Goal: Information Seeking & Learning: Learn about a topic

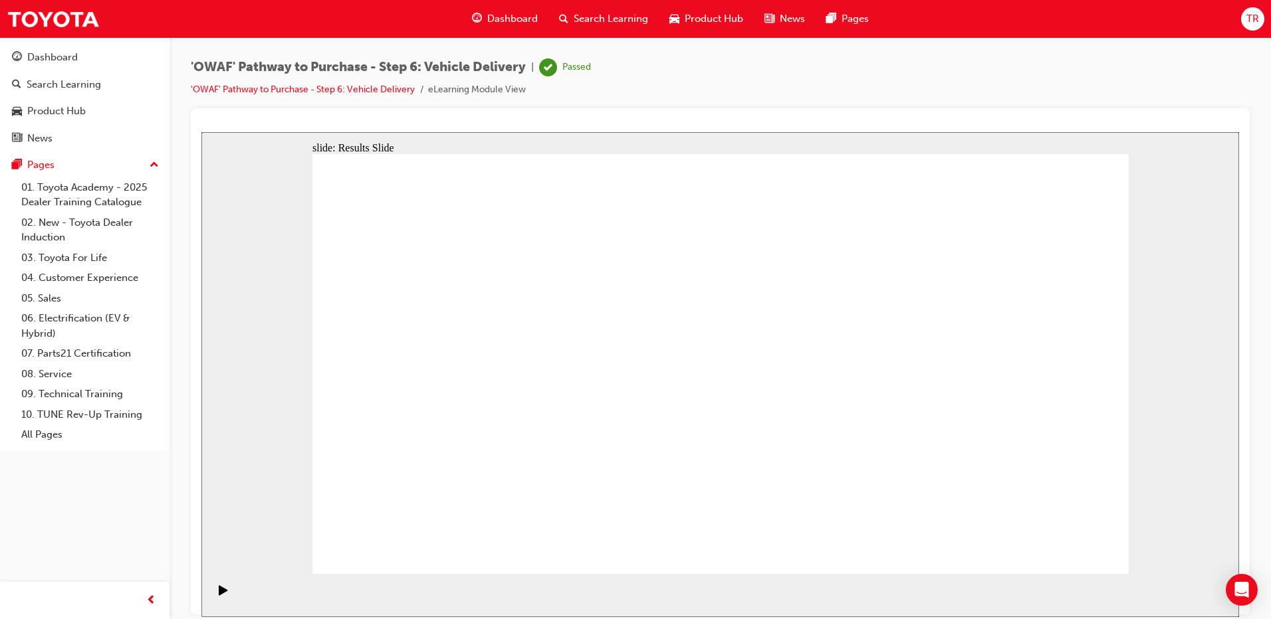
click at [616, 13] on span "Search Learning" at bounding box center [611, 18] width 74 height 15
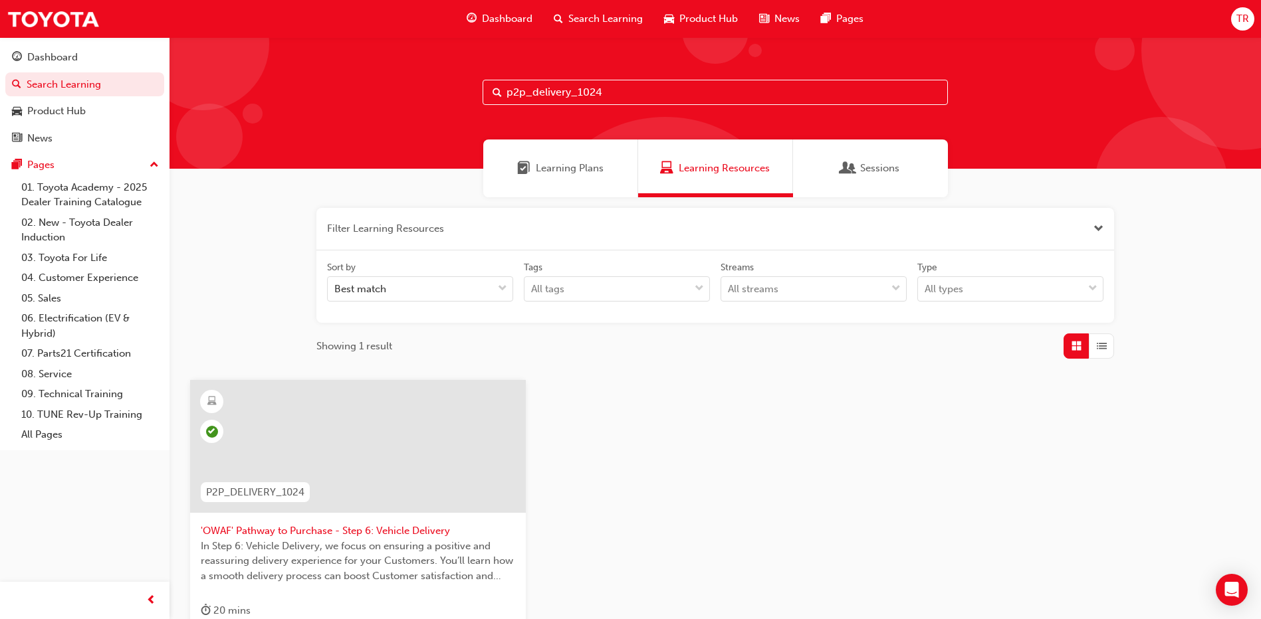
click at [572, 92] on input "p2p_delivery_1024" at bounding box center [715, 92] width 465 height 25
type input "p2p_follow_1024"
click at [313, 488] on div "P2P_FOLLOW_1024" at bounding box center [253, 493] width 126 height 42
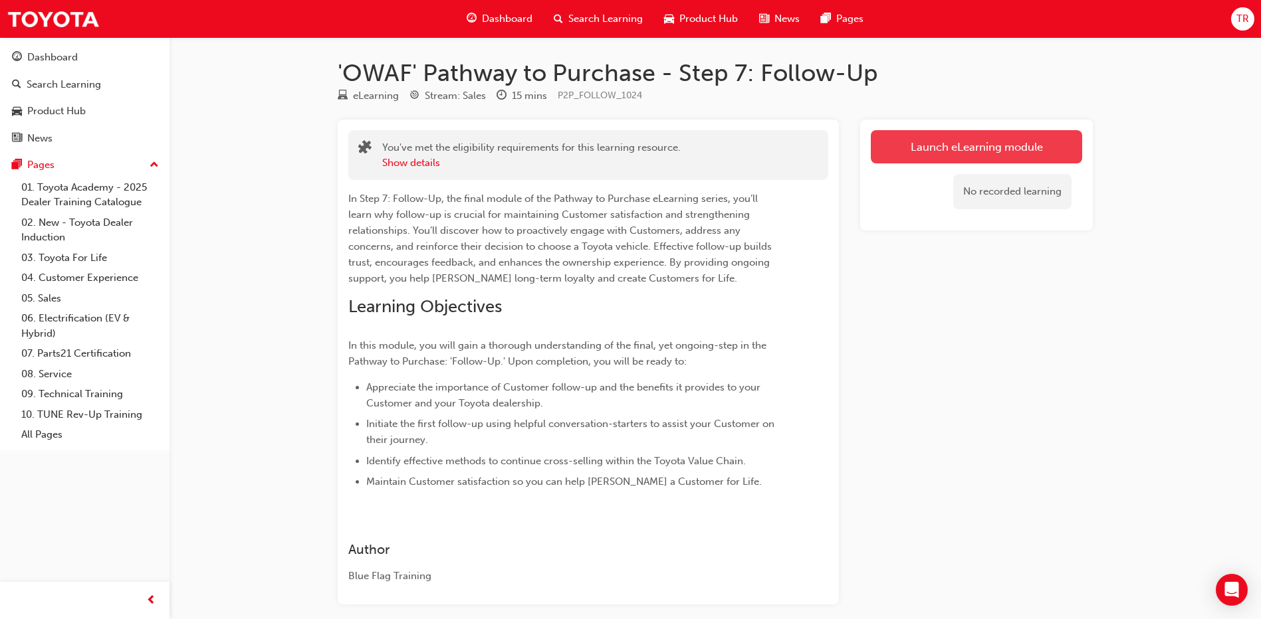
click at [993, 145] on link "Launch eLearning module" at bounding box center [976, 146] width 211 height 33
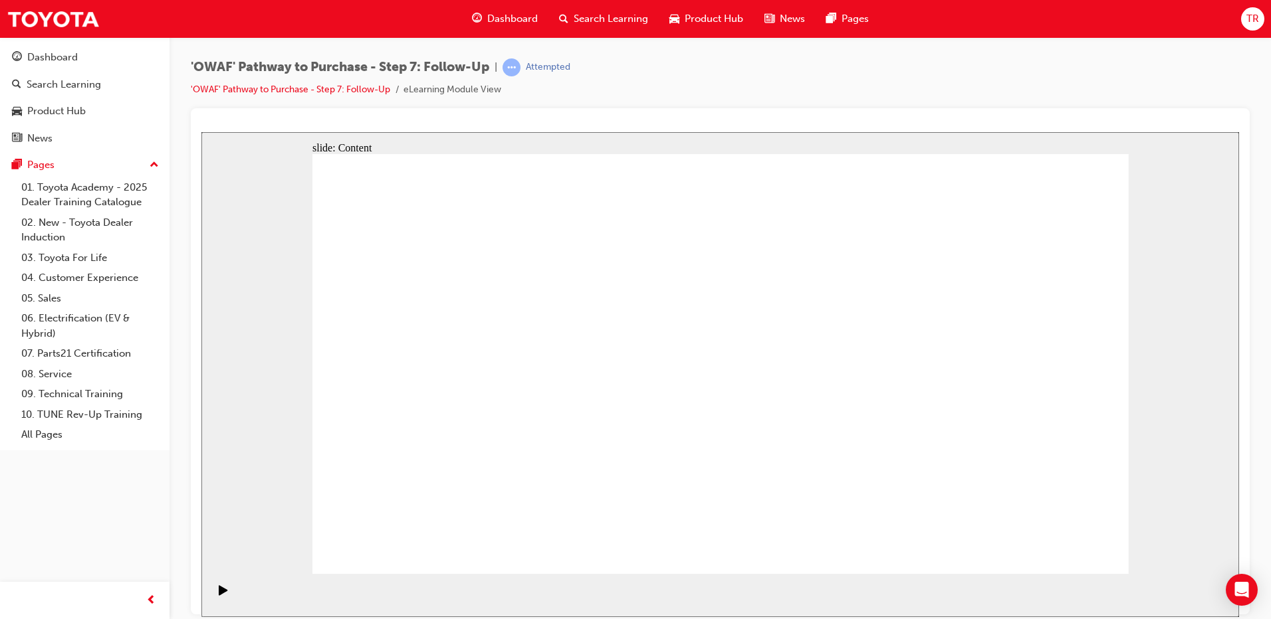
drag, startPoint x: 494, startPoint y: 332, endPoint x: 584, endPoint y: 334, distance: 89.8
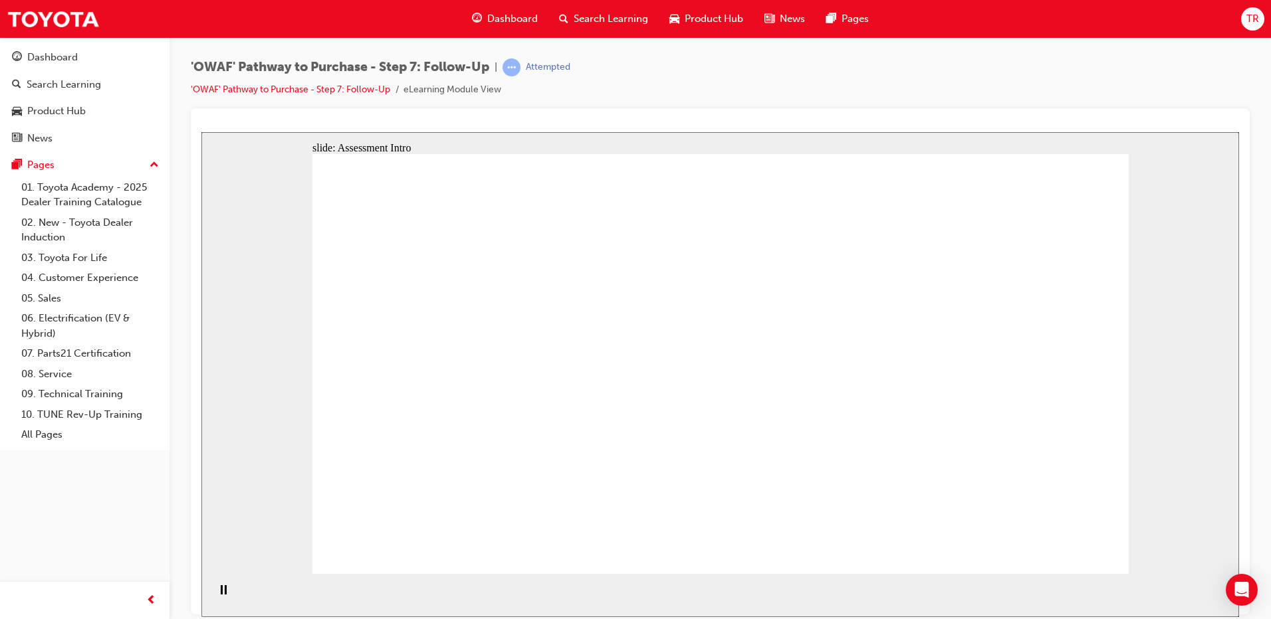
radio input "true"
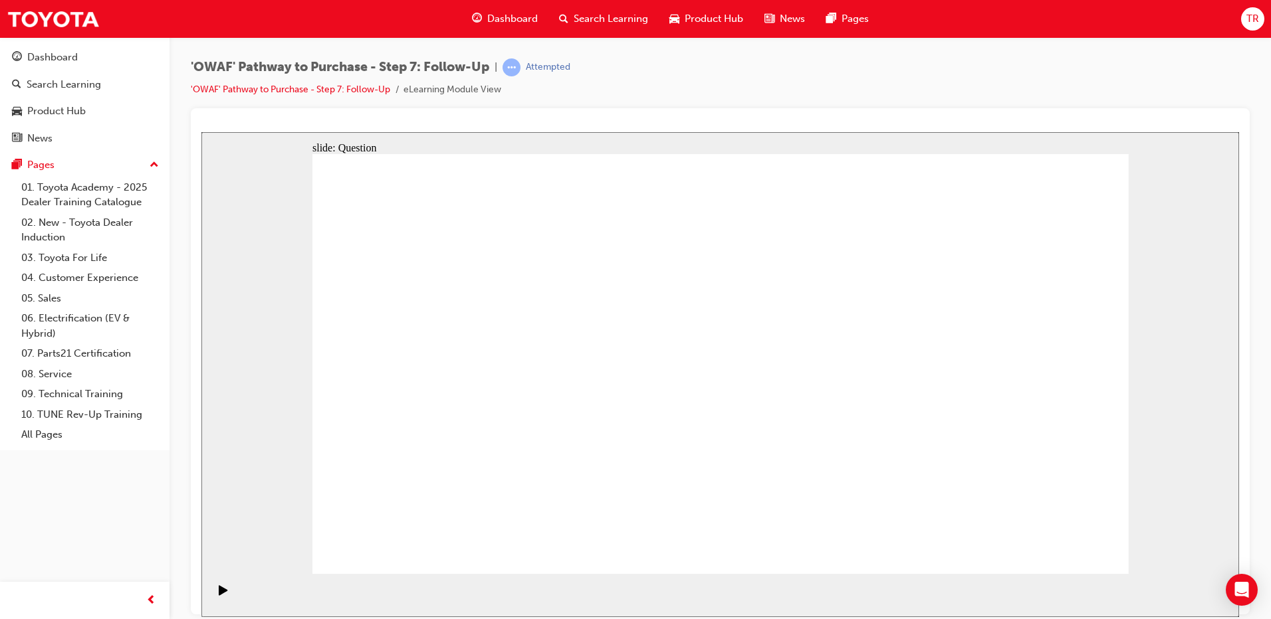
drag, startPoint x: 568, startPoint y: 472, endPoint x: 718, endPoint y: 316, distance: 216.7
drag, startPoint x: 750, startPoint y: 518, endPoint x: 609, endPoint y: 352, distance: 217.9
drag, startPoint x: 876, startPoint y: 480, endPoint x: 606, endPoint y: 401, distance: 281.7
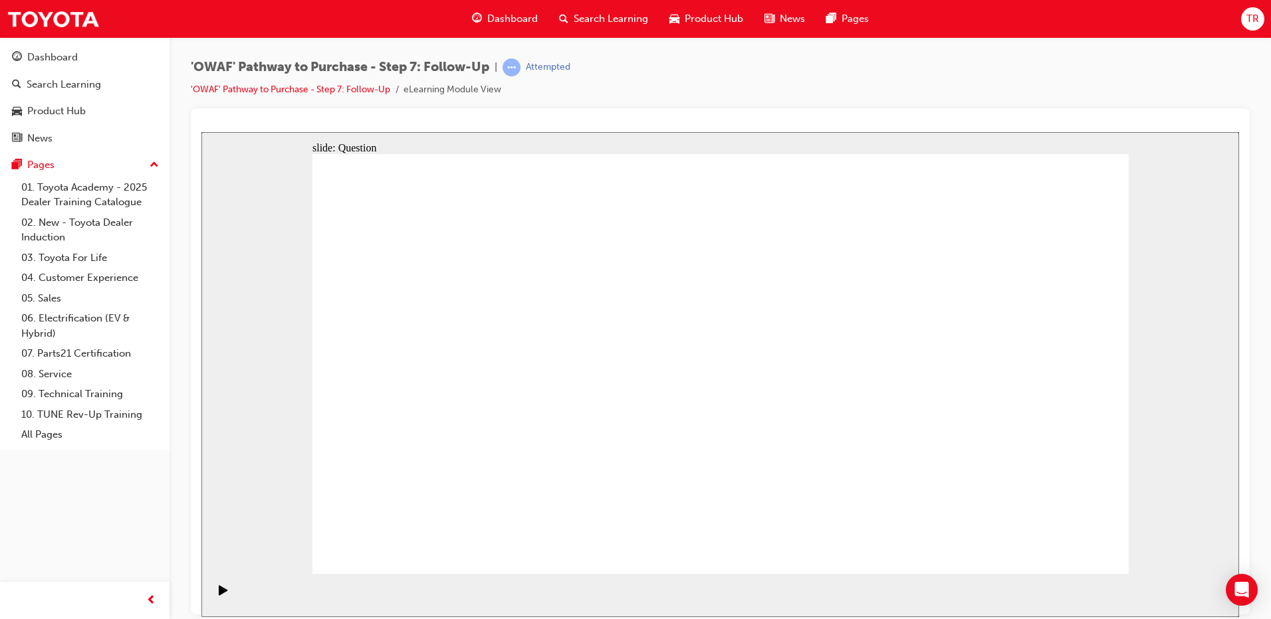
radio input "true"
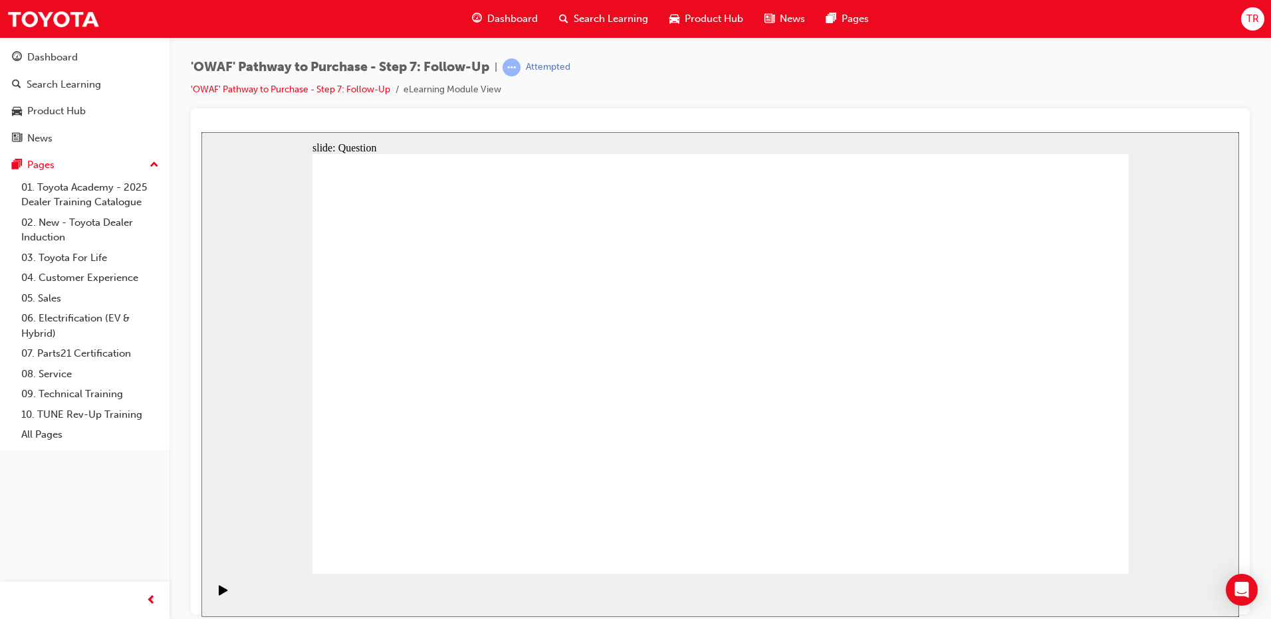
radio input "true"
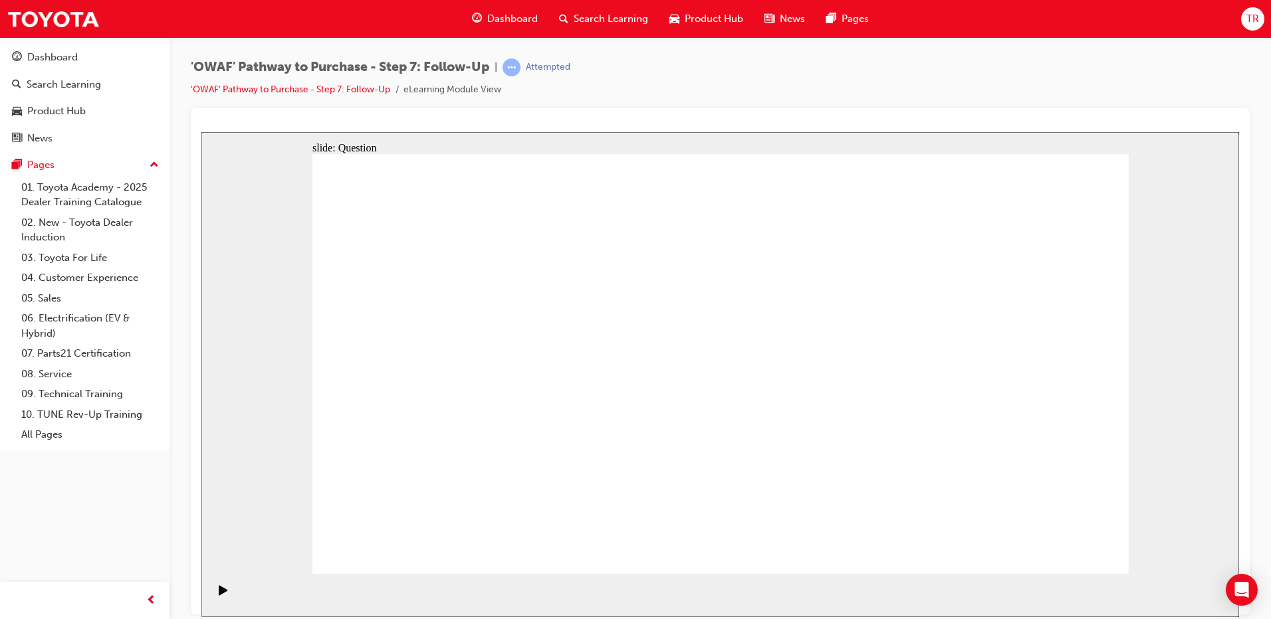
radio input "true"
